Goal: Task Accomplishment & Management: Complete application form

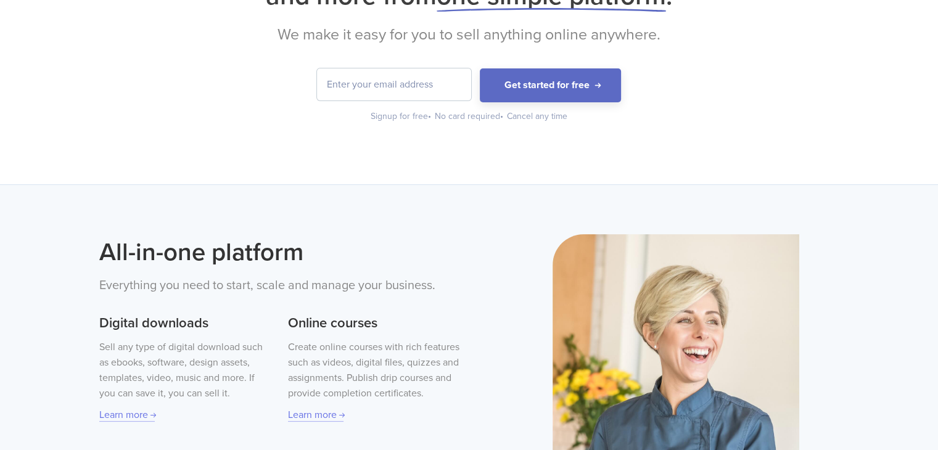
scroll to position [177, 0]
click at [525, 68] on button "Get started for free" at bounding box center [550, 85] width 141 height 34
click at [492, 94] on button "Get started for free" at bounding box center [550, 85] width 141 height 34
